Goal: Task Accomplishment & Management: Complete application form

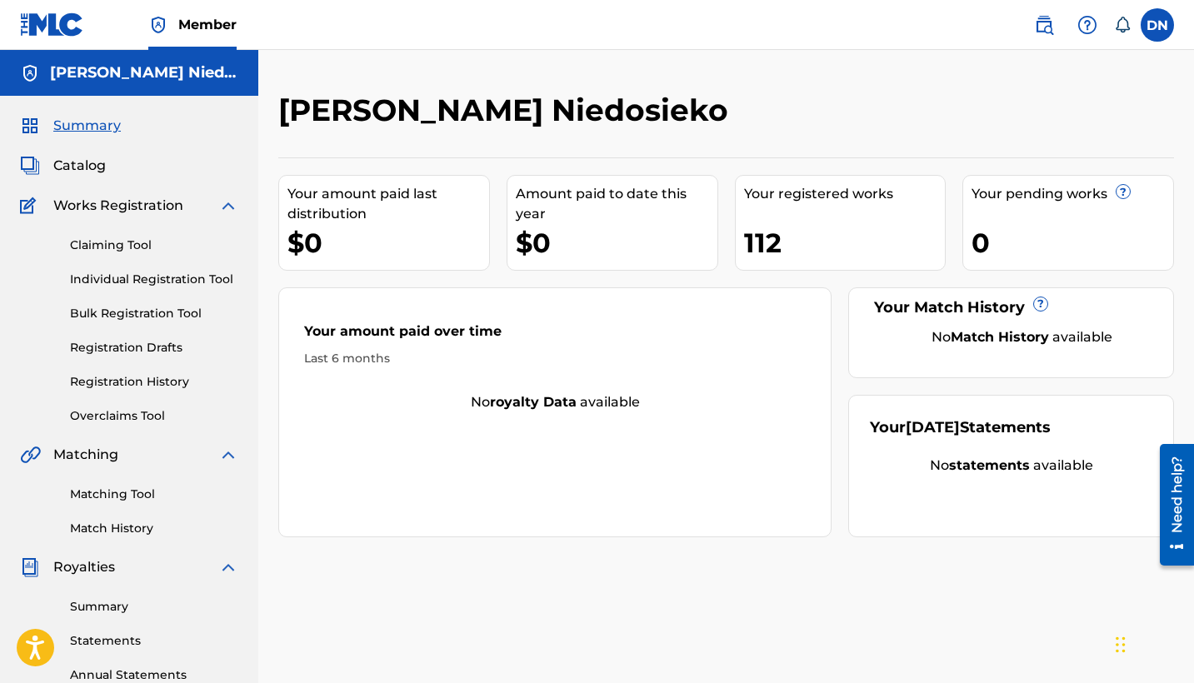
click at [140, 273] on link "Individual Registration Tool" at bounding box center [154, 280] width 168 height 18
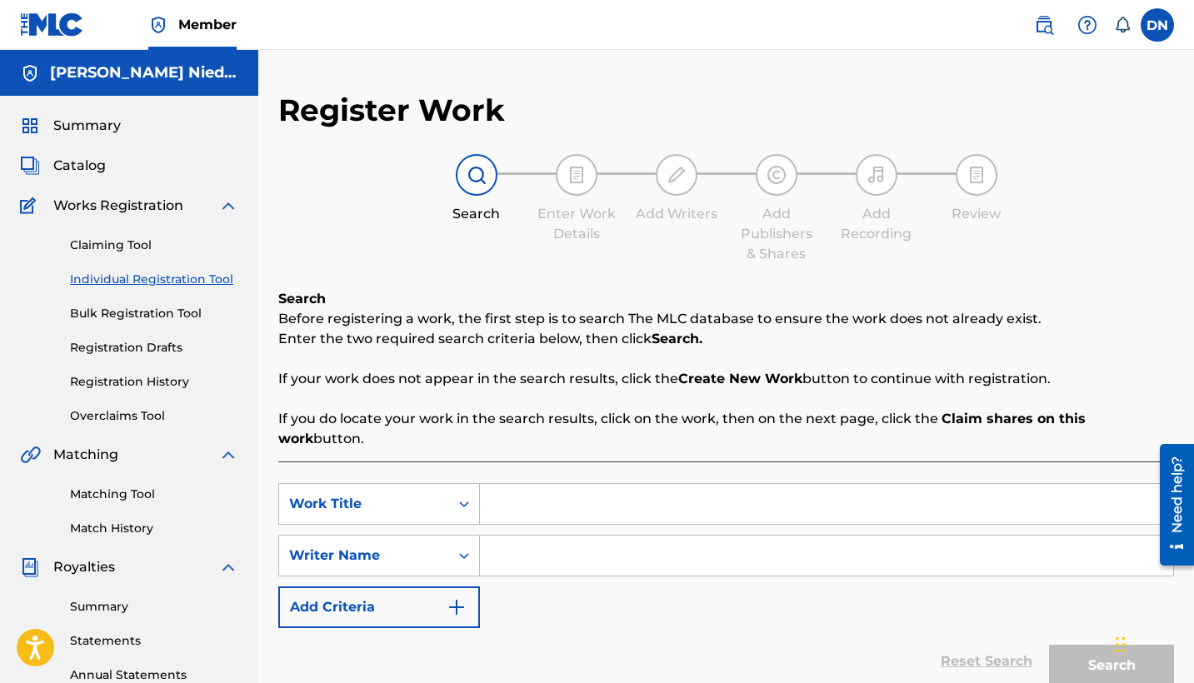
click at [530, 486] on input "Search Form" at bounding box center [826, 504] width 693 height 40
type input "Shake the Bass (Radio Edit)"
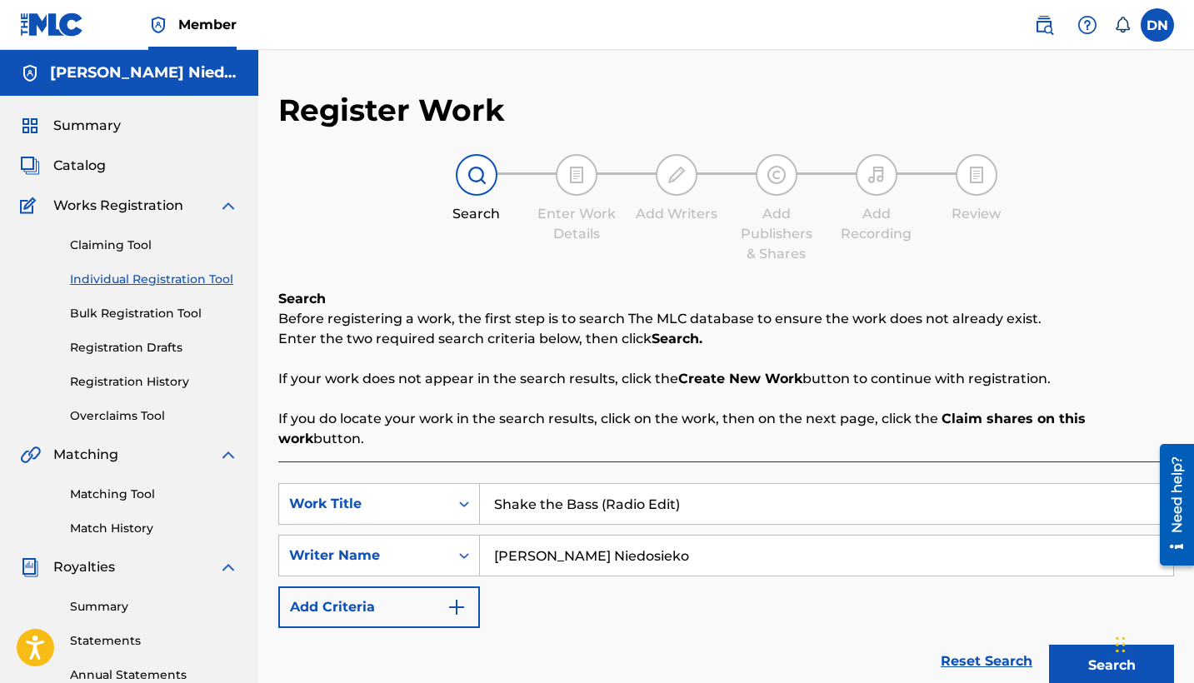
type input "[PERSON_NAME] Niedosieko"
click at [1112, 646] on button "Search" at bounding box center [1111, 666] width 125 height 42
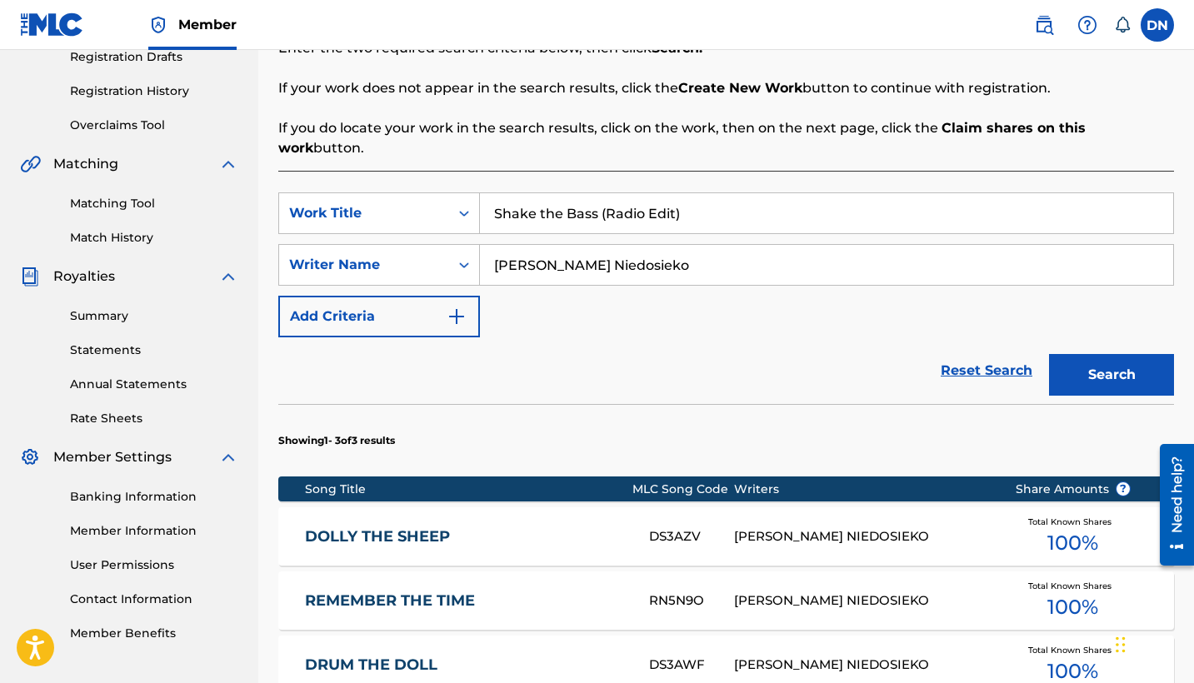
scroll to position [438, 0]
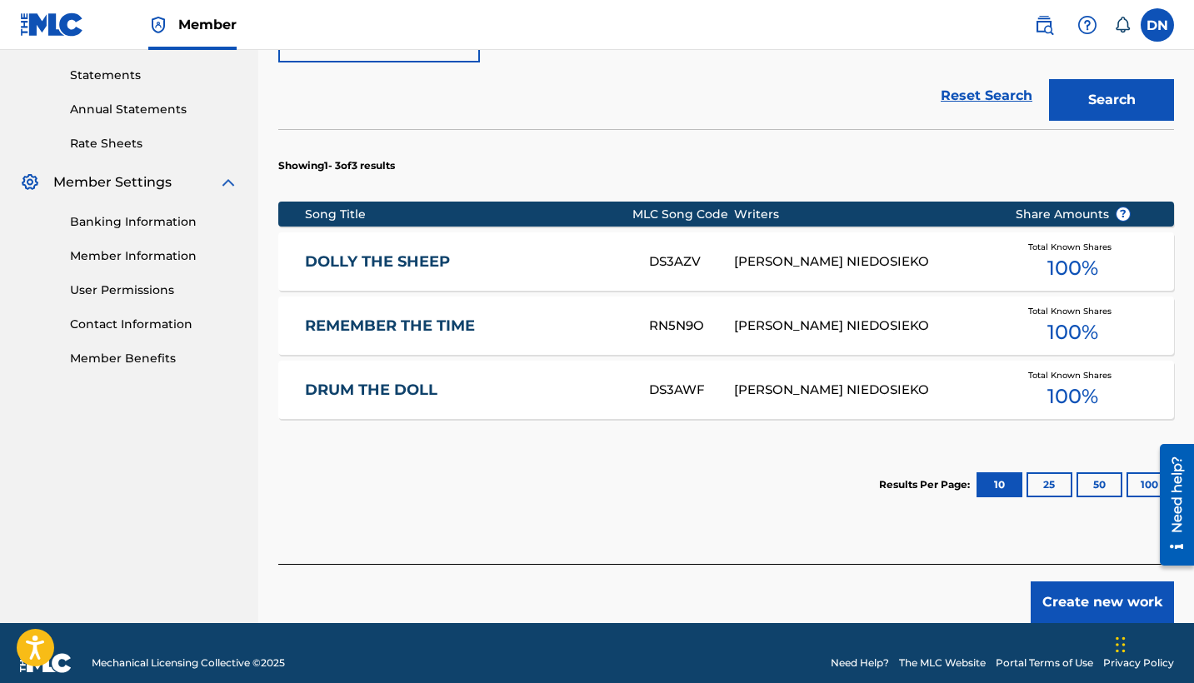
click at [1078, 588] on button "Create new work" at bounding box center [1102, 603] width 143 height 42
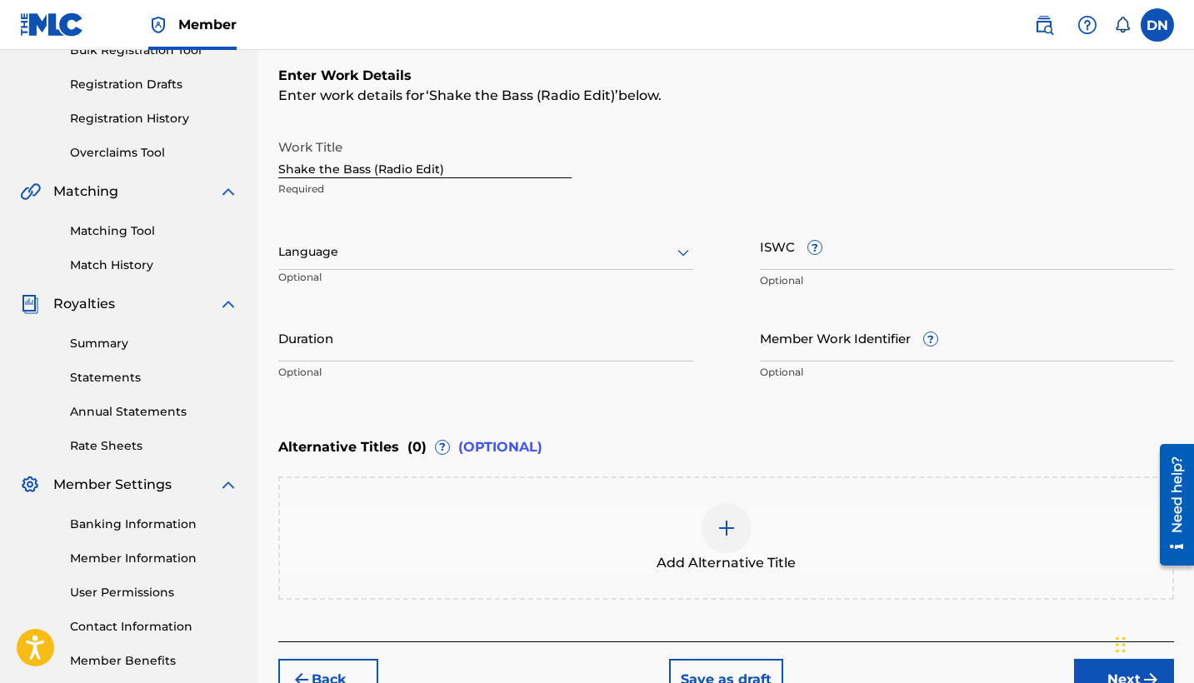
scroll to position [326, 0]
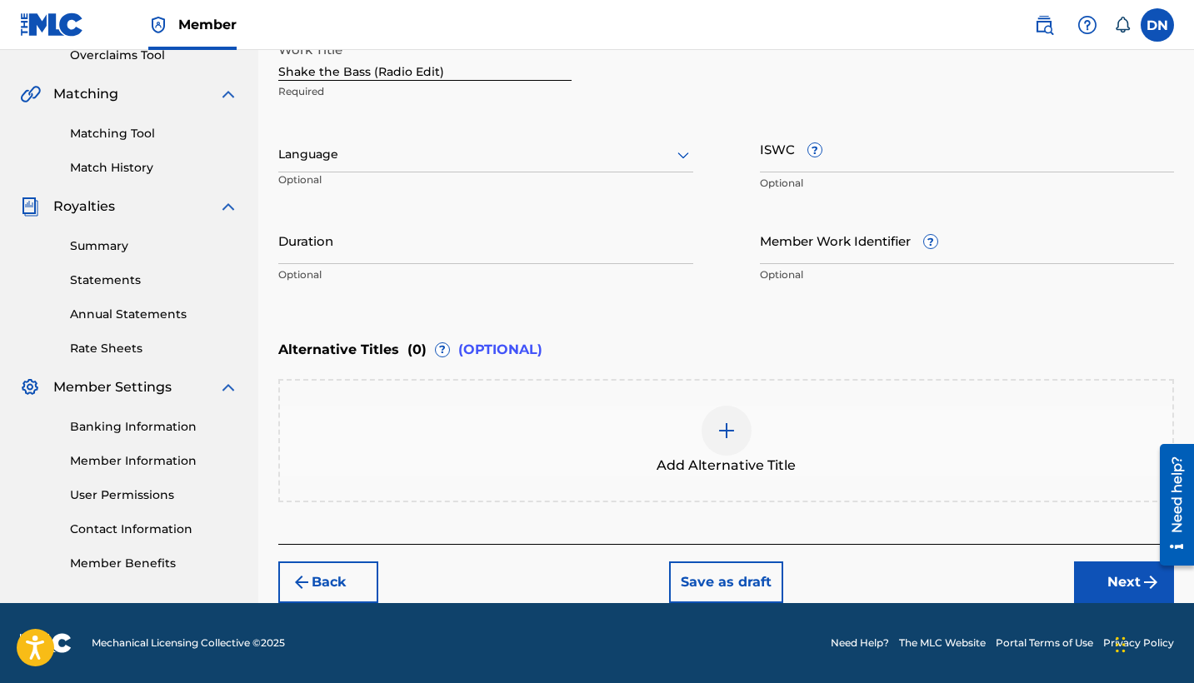
click at [1114, 584] on button "Next" at bounding box center [1124, 583] width 100 height 42
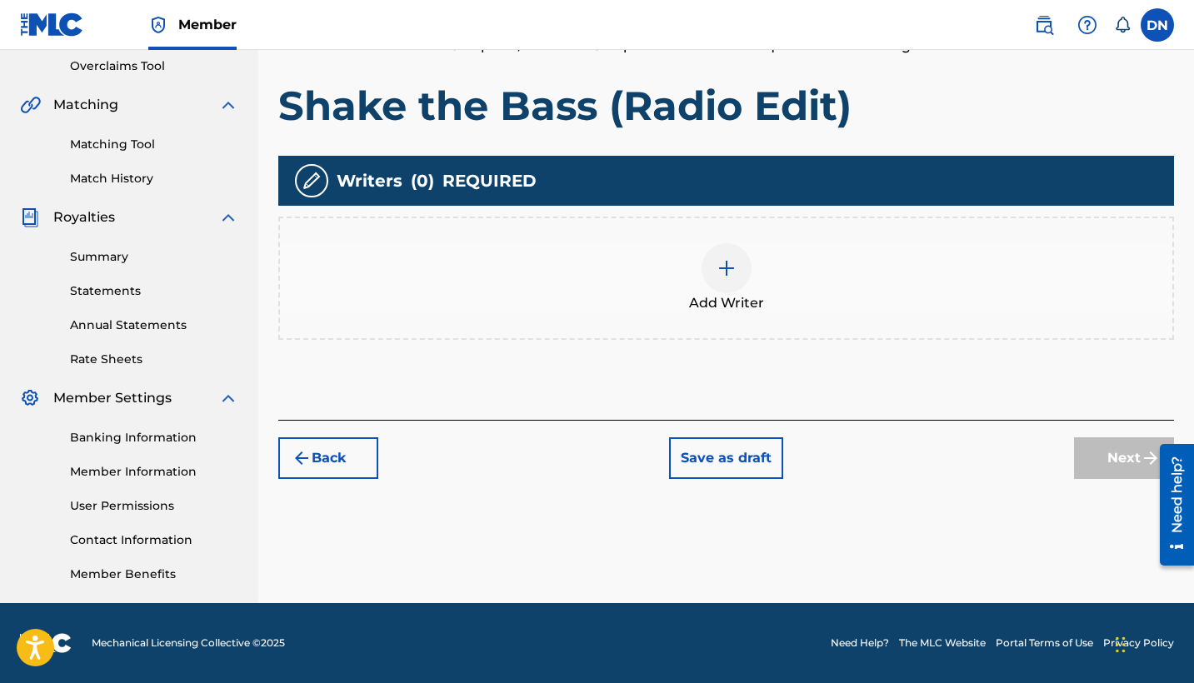
click at [711, 272] on div at bounding box center [727, 268] width 50 height 50
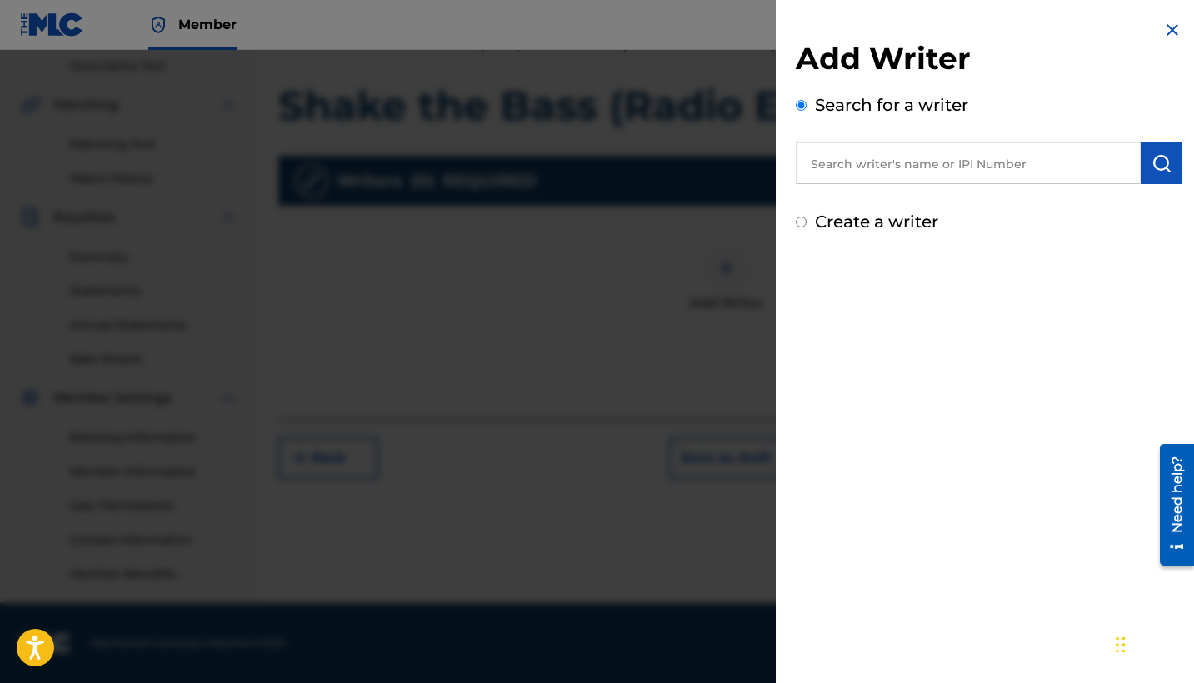
click at [864, 159] on input "text" at bounding box center [968, 164] width 345 height 42
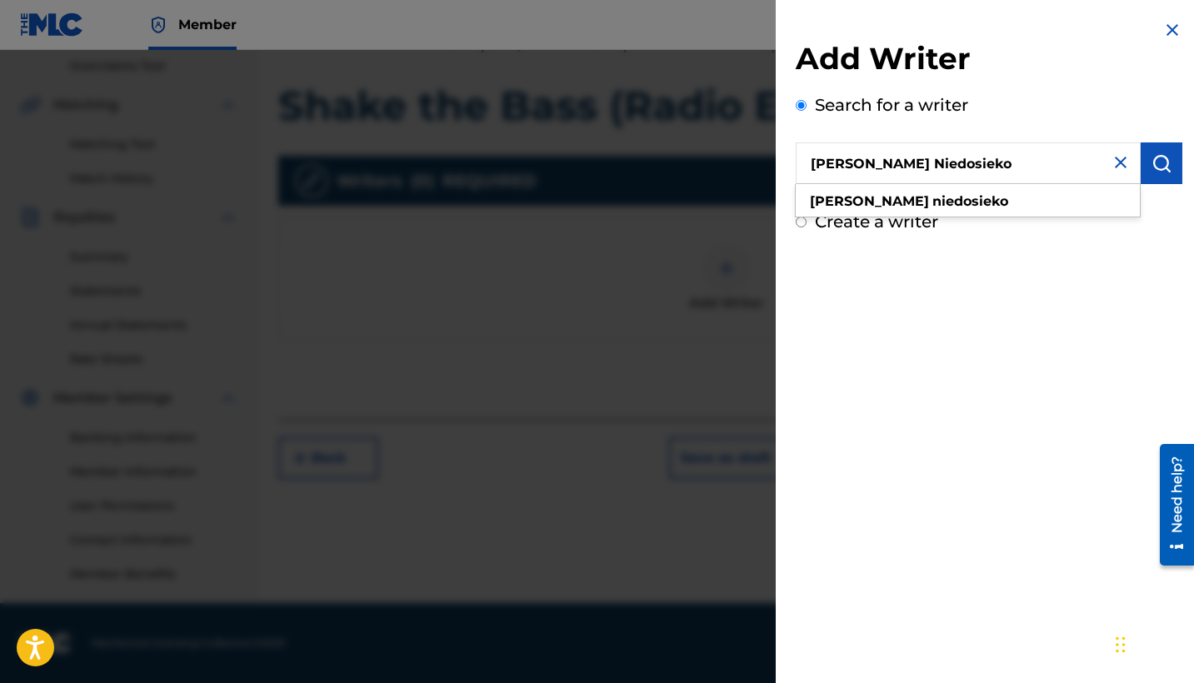
type input "[PERSON_NAME] Niedosieko"
click at [1155, 162] on img "submit" at bounding box center [1162, 163] width 20 height 20
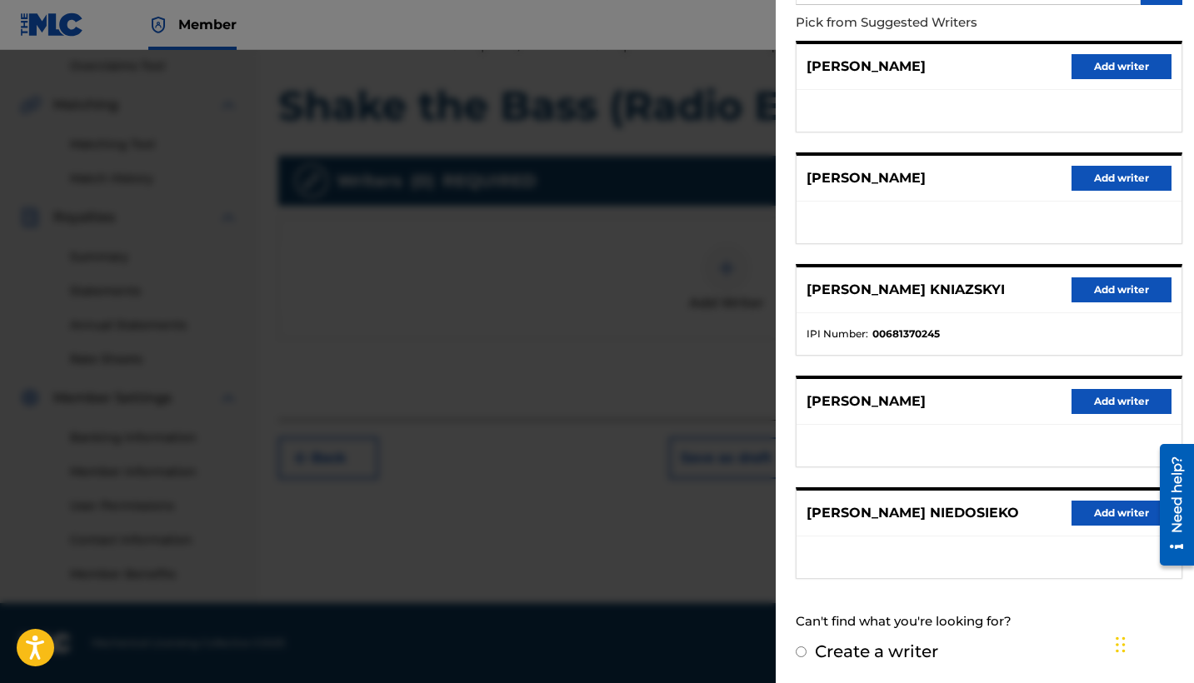
click at [1089, 509] on button "Add writer" at bounding box center [1122, 513] width 100 height 25
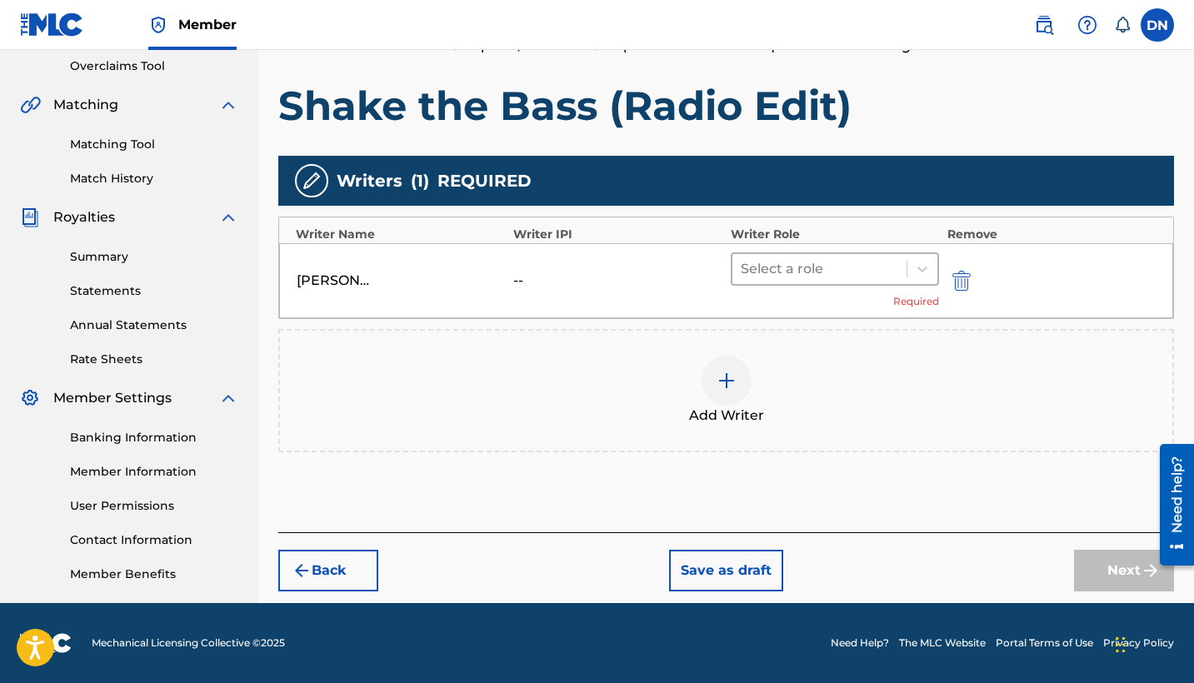
click at [821, 253] on div "Select a role" at bounding box center [835, 269] width 208 height 33
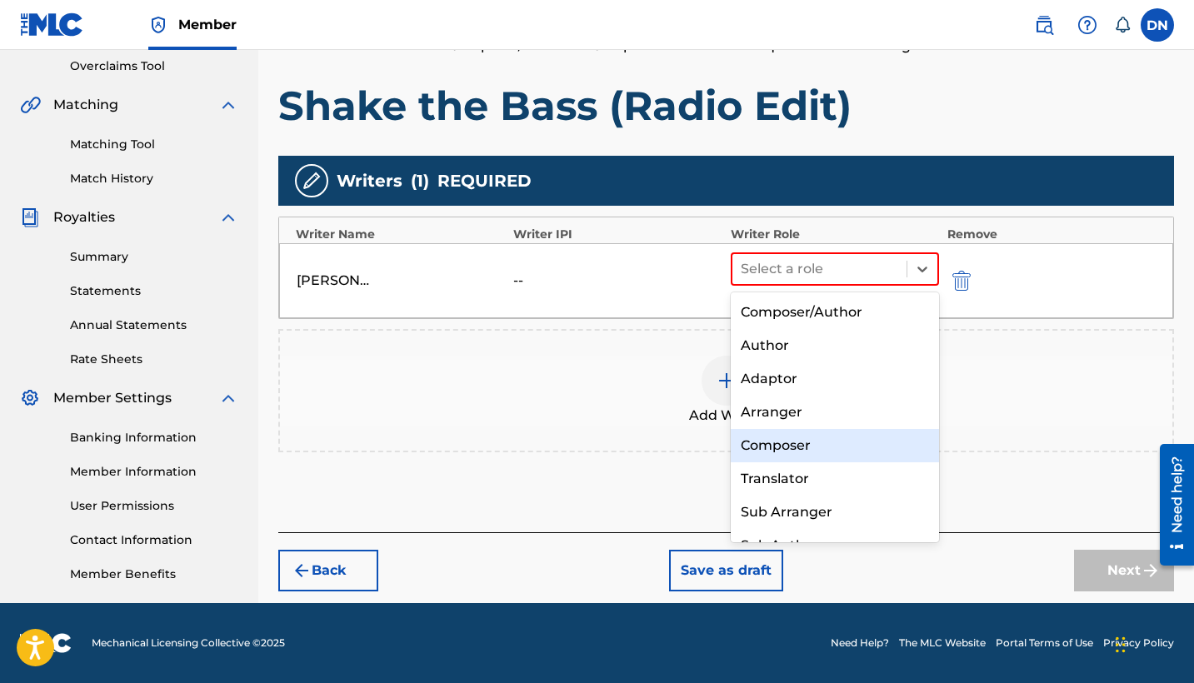
click at [843, 454] on div "Composer" at bounding box center [835, 445] width 208 height 33
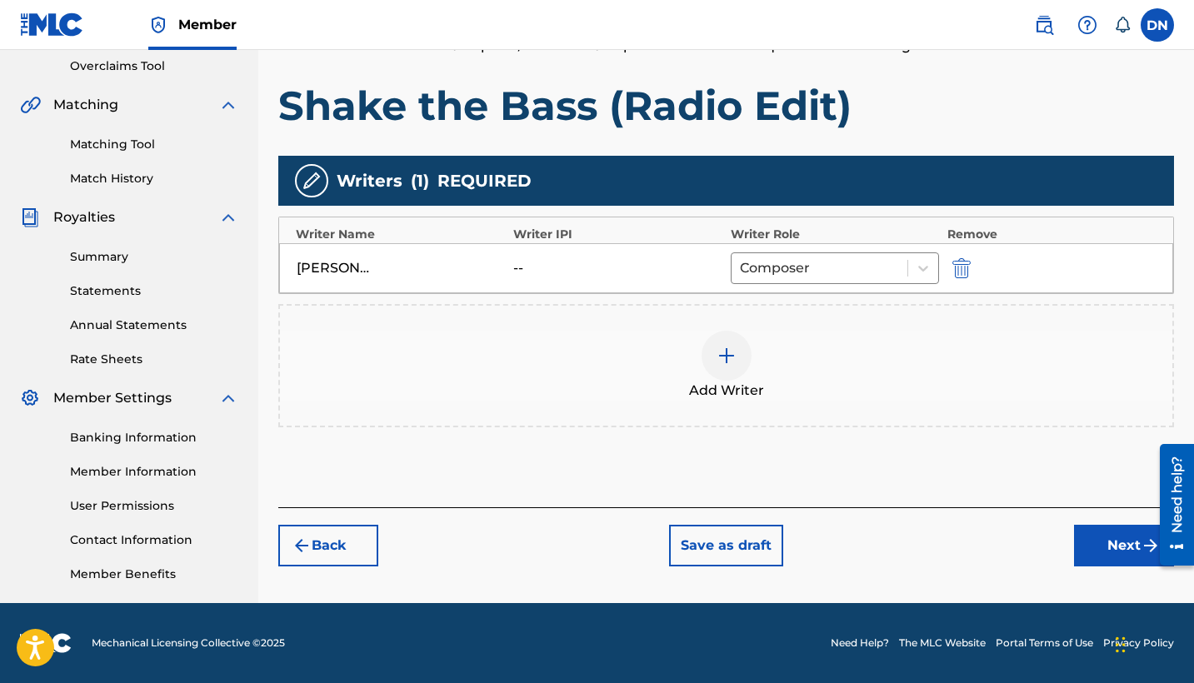
click at [1095, 537] on button "Next" at bounding box center [1124, 546] width 100 height 42
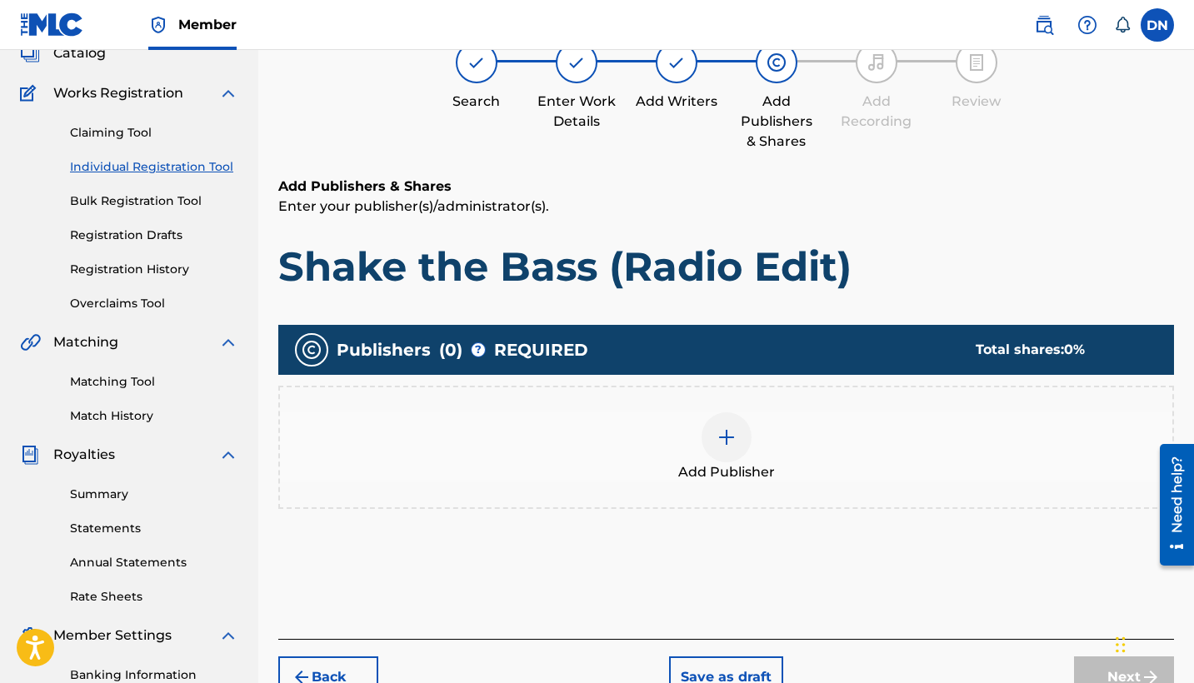
scroll to position [154, 0]
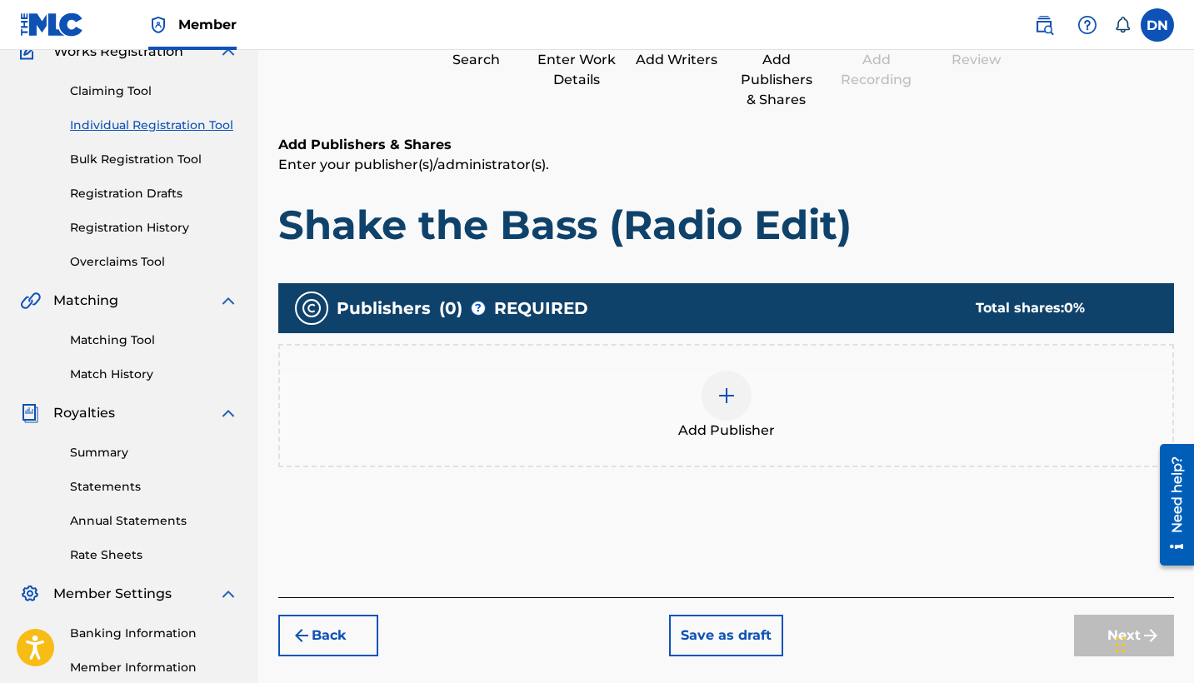
click at [713, 403] on div at bounding box center [727, 396] width 50 height 50
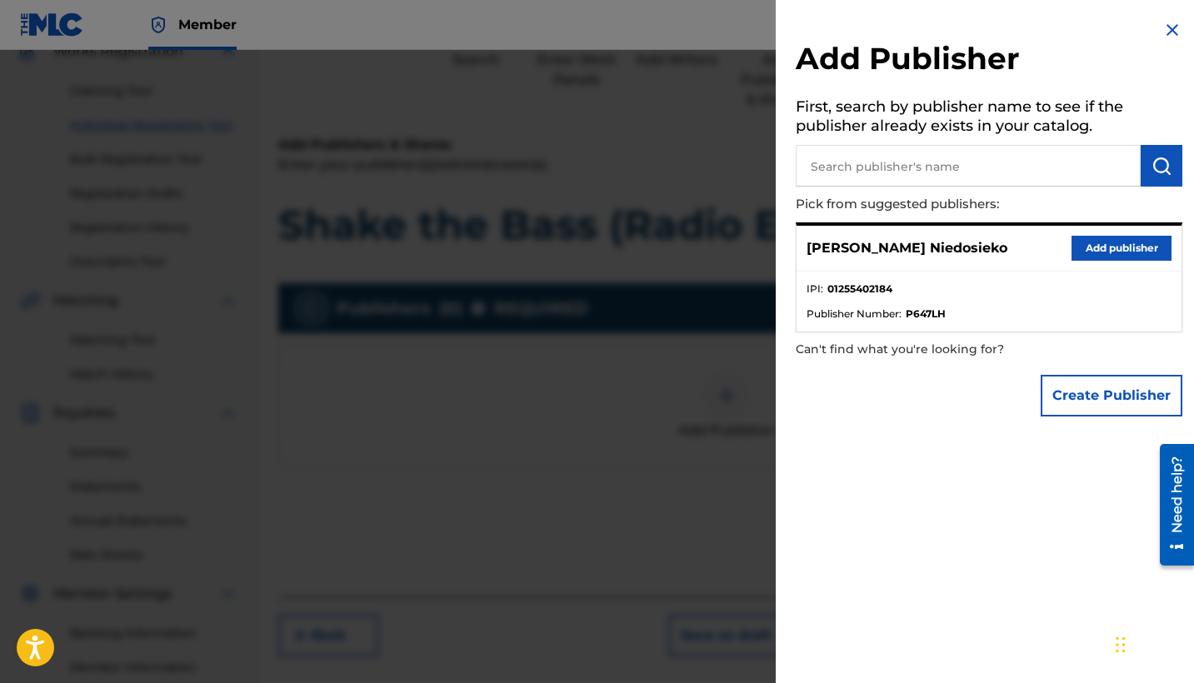
click at [1102, 246] on button "Add publisher" at bounding box center [1122, 248] width 100 height 25
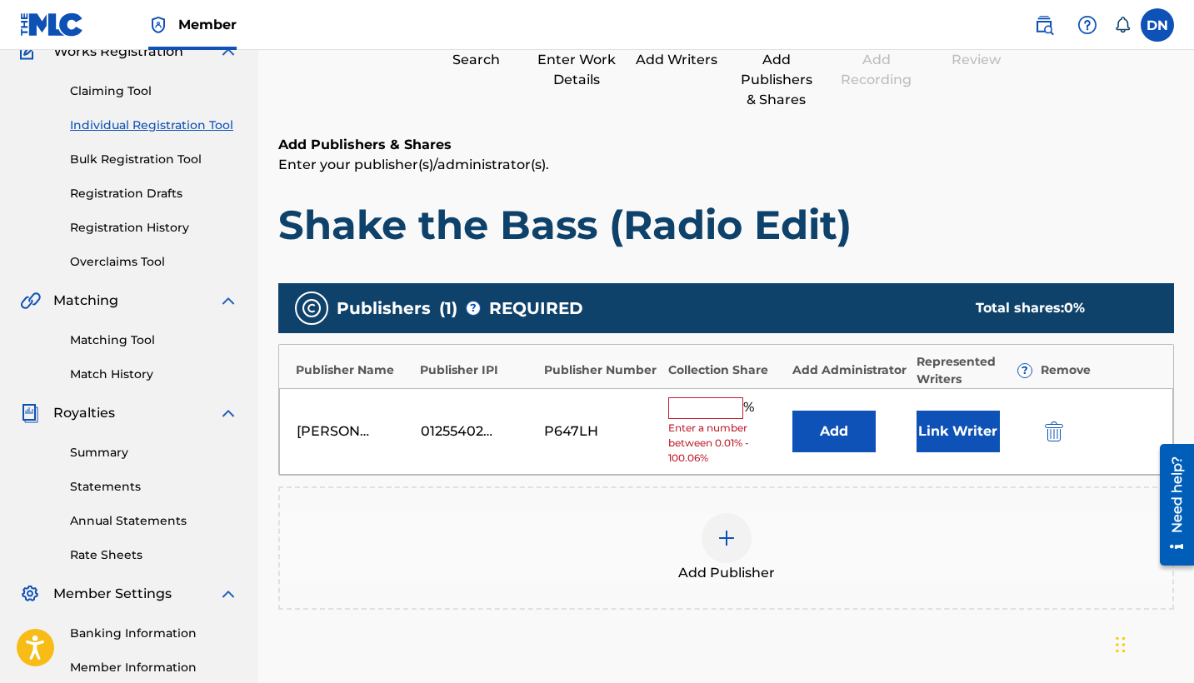
click at [714, 413] on input "text" at bounding box center [705, 409] width 75 height 22
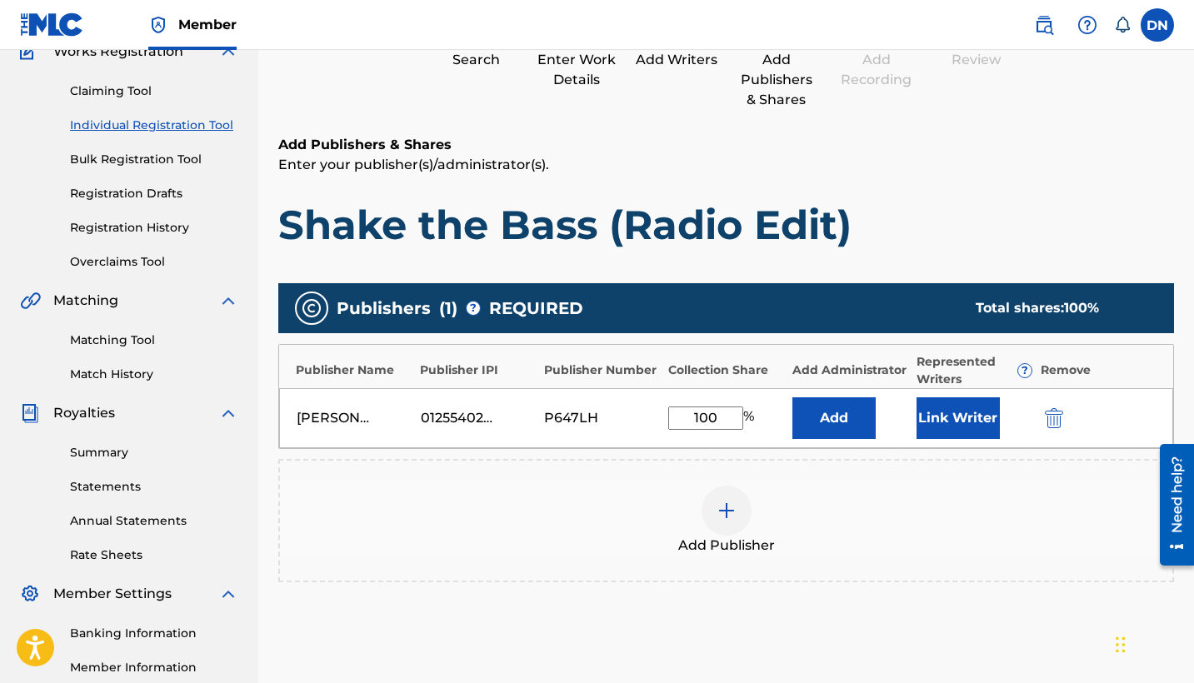
type input "100"
click at [954, 420] on button "Link Writer" at bounding box center [958, 419] width 83 height 42
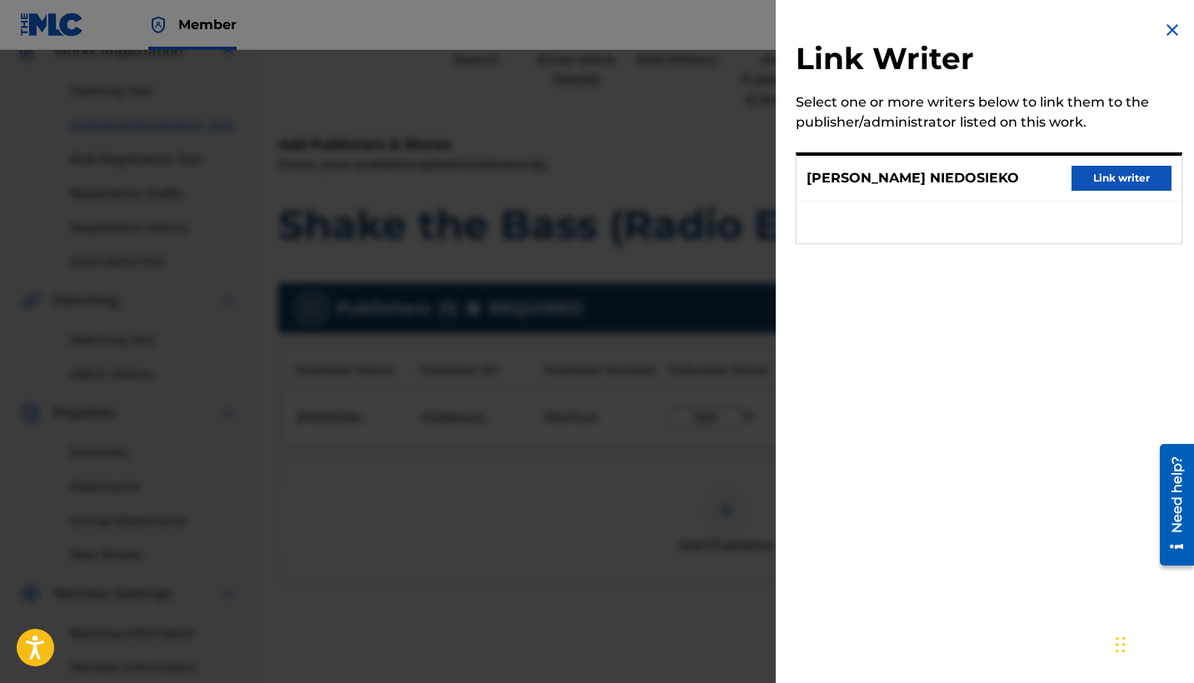
click at [1093, 171] on button "Link writer" at bounding box center [1122, 178] width 100 height 25
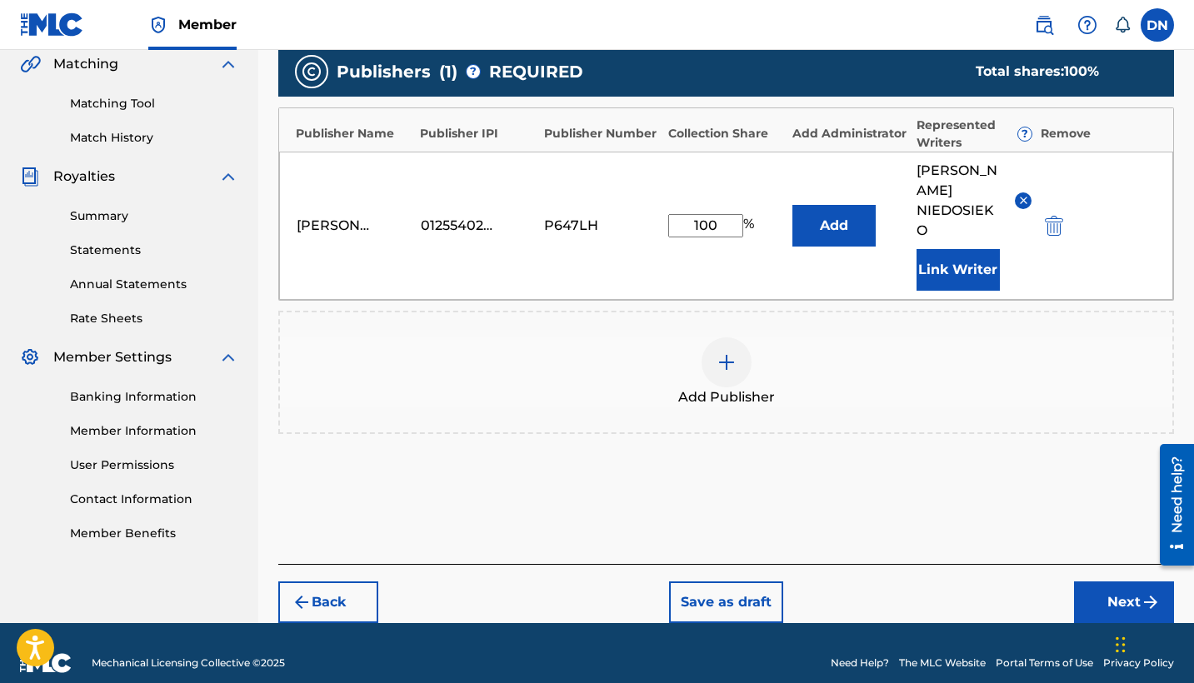
click at [1108, 582] on button "Next" at bounding box center [1124, 603] width 100 height 42
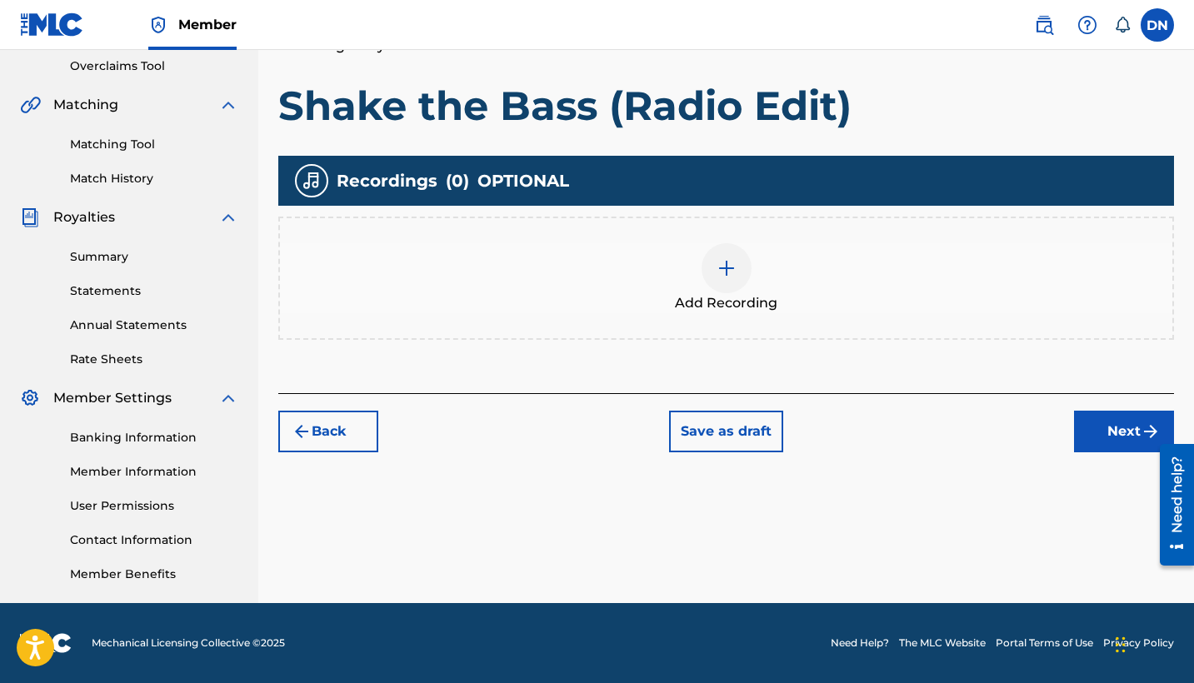
scroll to position [350, 0]
click at [740, 268] on div at bounding box center [727, 268] width 50 height 50
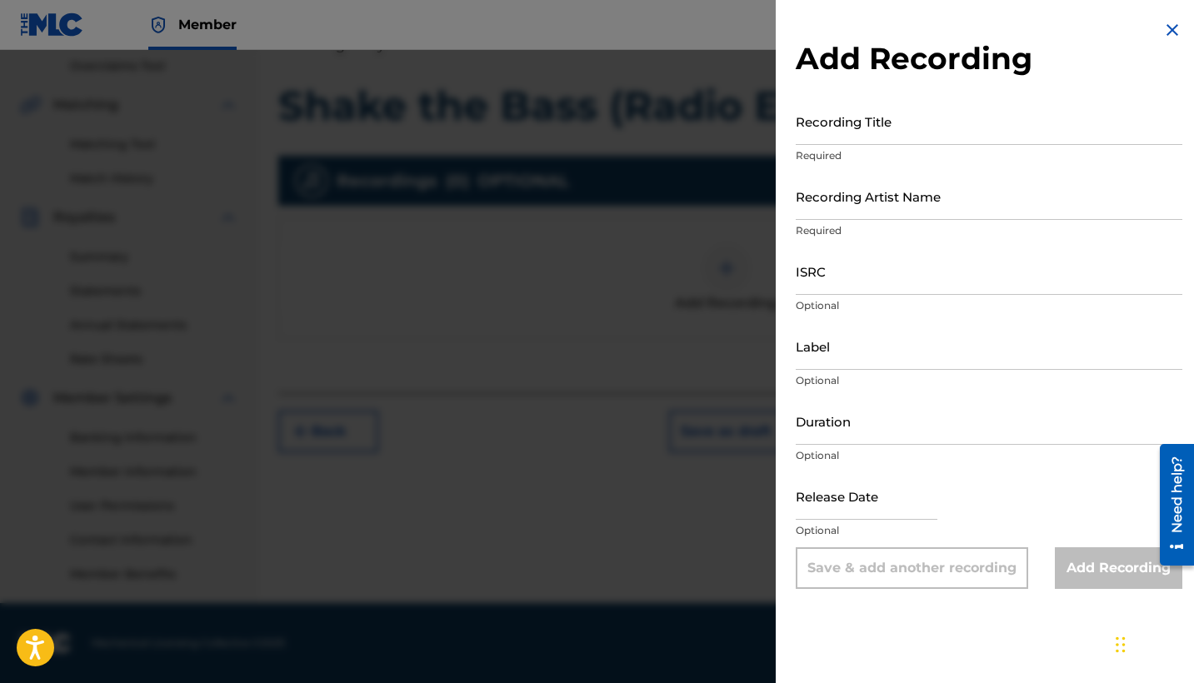
click at [849, 291] on input "ISRC" at bounding box center [989, 272] width 387 height 48
paste input "QZZ8A2528146"
type input "QZZ8A2528146"
click at [848, 135] on input "Recording Title" at bounding box center [989, 122] width 387 height 48
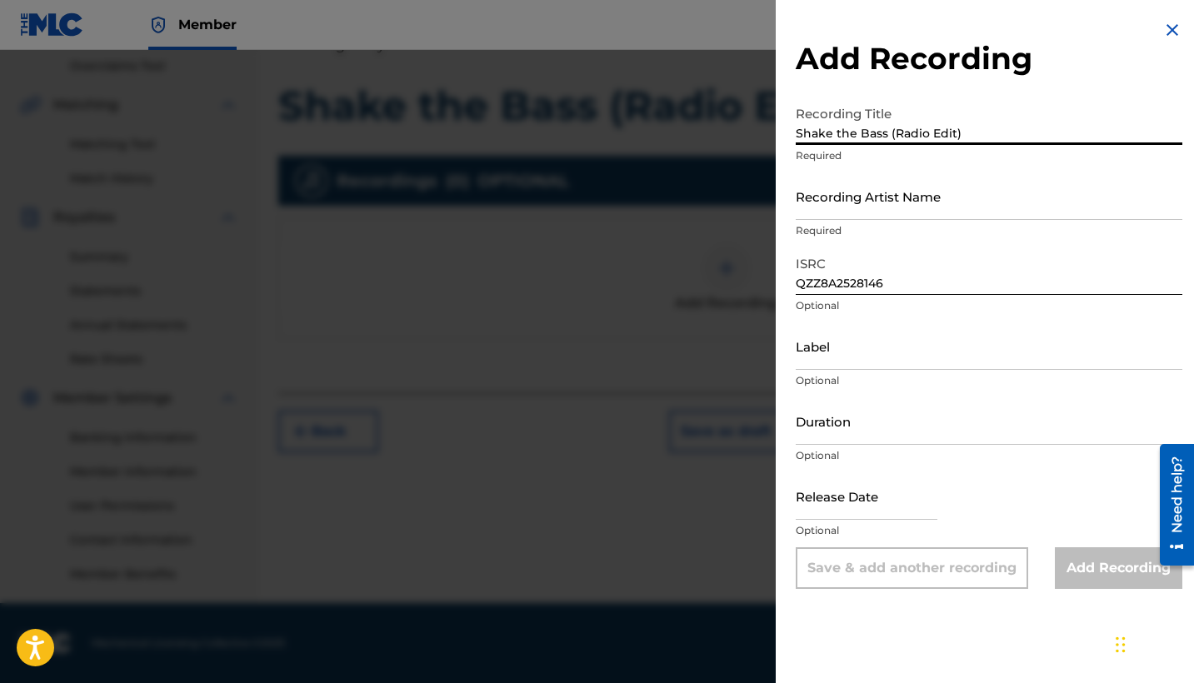
type input "Shake the Bass (Radio Edit)"
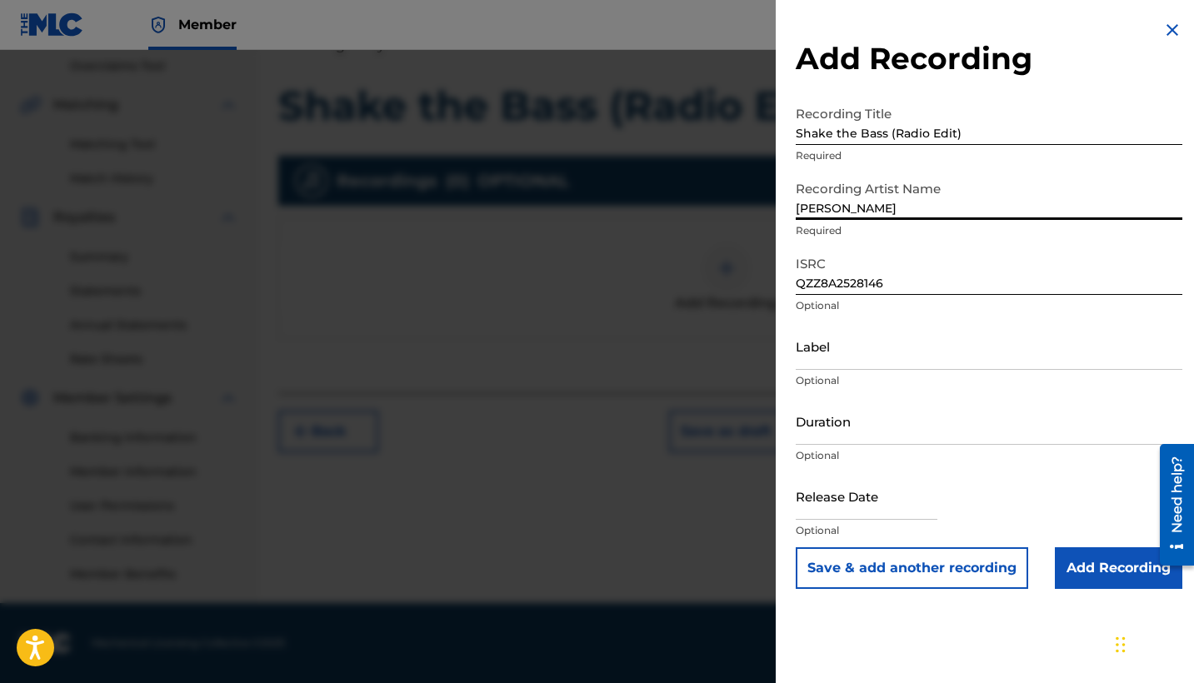
type input "[PERSON_NAME]"
click at [1073, 548] on input "Add Recording" at bounding box center [1119, 569] width 128 height 42
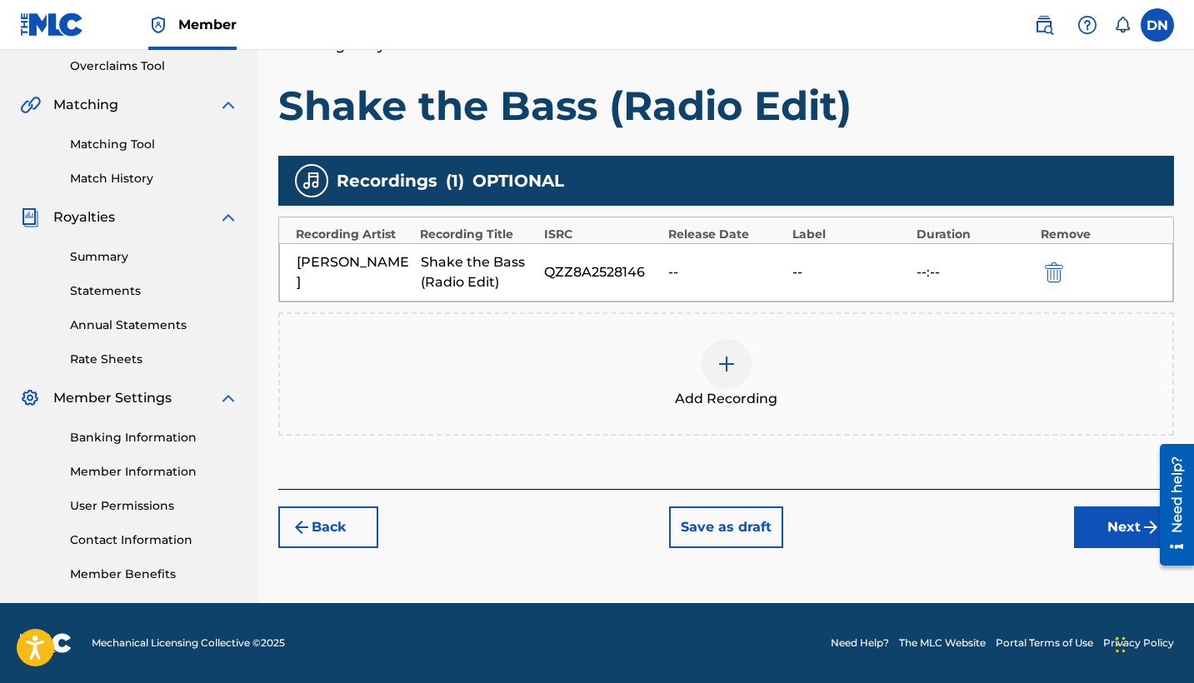
click at [1099, 521] on button "Next" at bounding box center [1124, 528] width 100 height 42
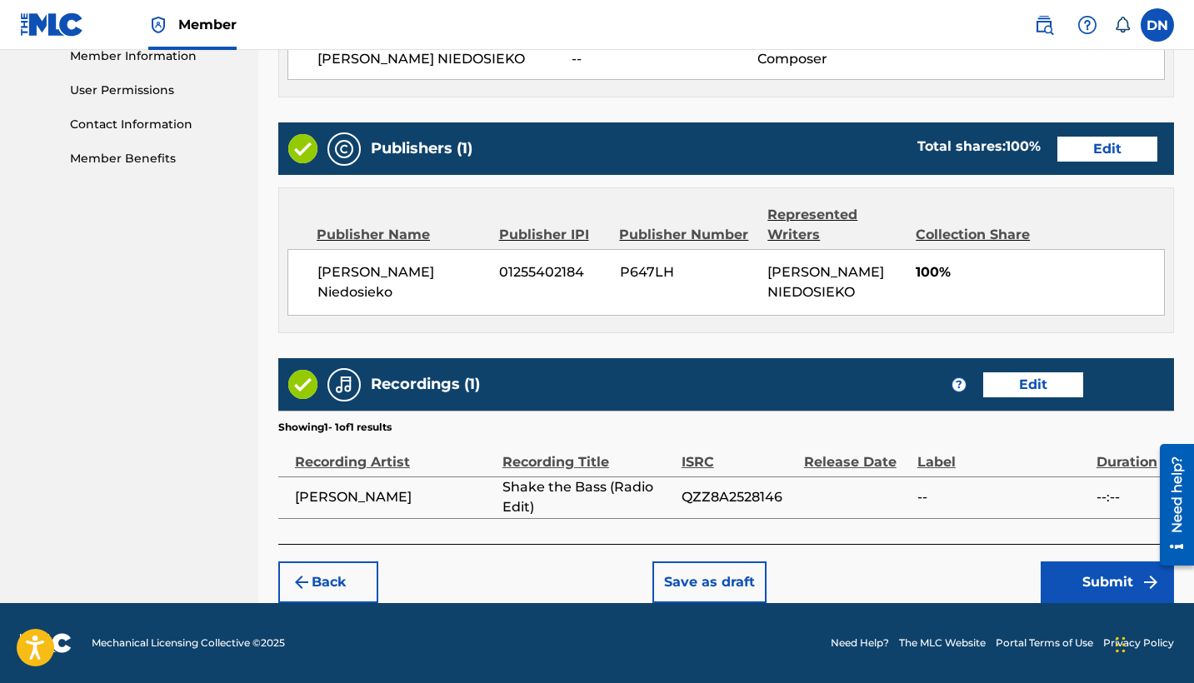
scroll to position [765, 0]
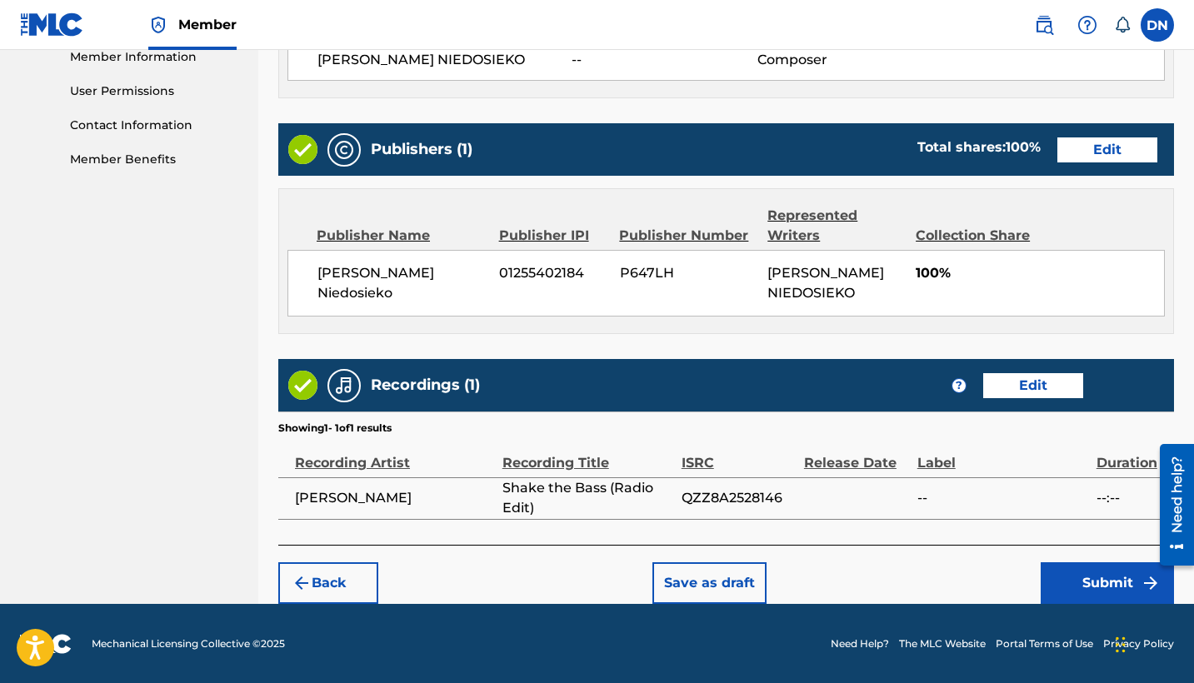
click at [1102, 573] on button "Submit" at bounding box center [1107, 584] width 133 height 42
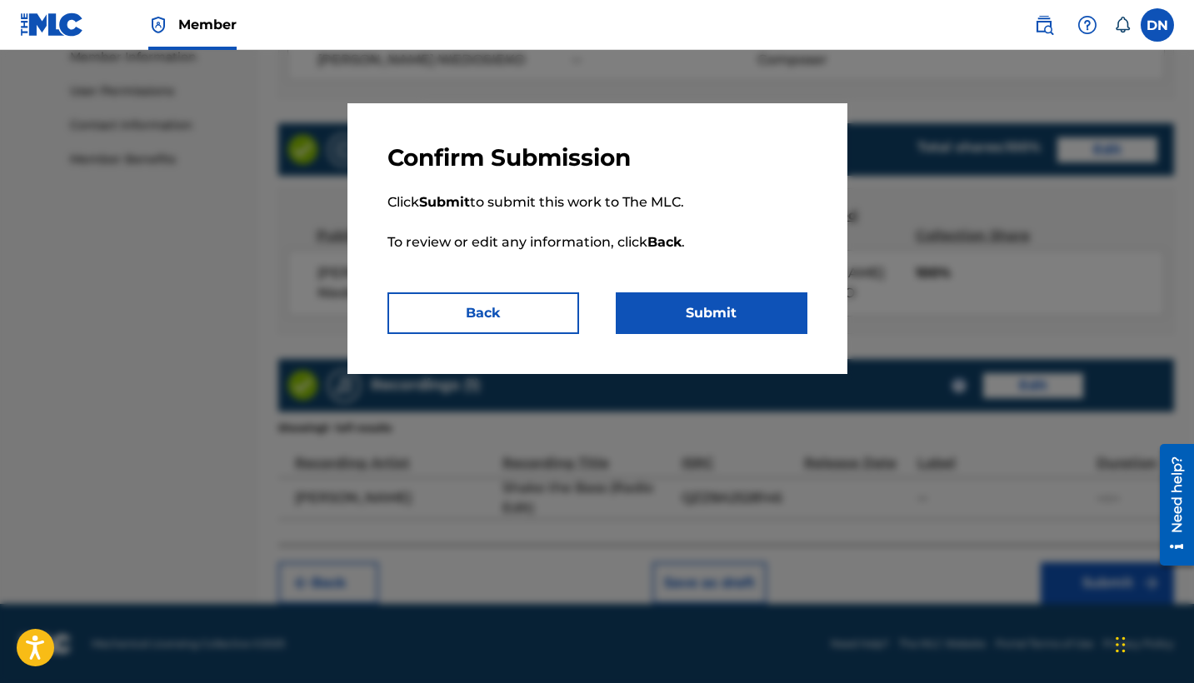
click at [724, 303] on button "Submit" at bounding box center [712, 314] width 192 height 42
